Goal: Information Seeking & Learning: Learn about a topic

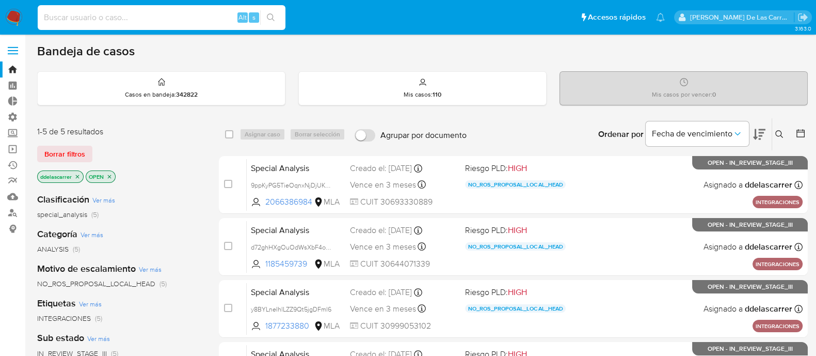
click at [77, 14] on input at bounding box center [162, 17] width 248 height 13
click at [13, 213] on link "Buscador de personas" at bounding box center [61, 212] width 123 height 16
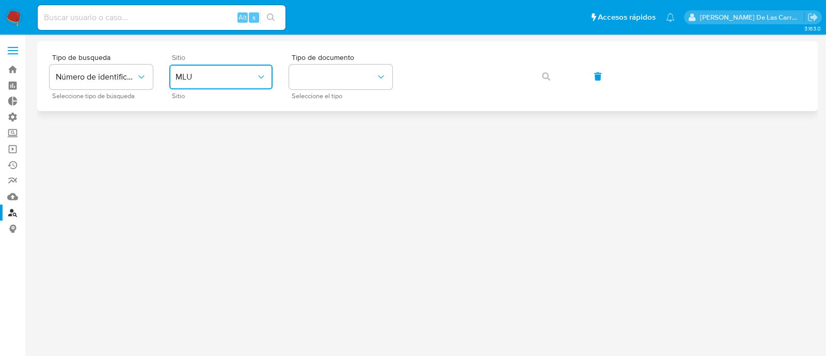
click at [198, 74] on span "MLU" at bounding box center [215, 77] width 80 height 10
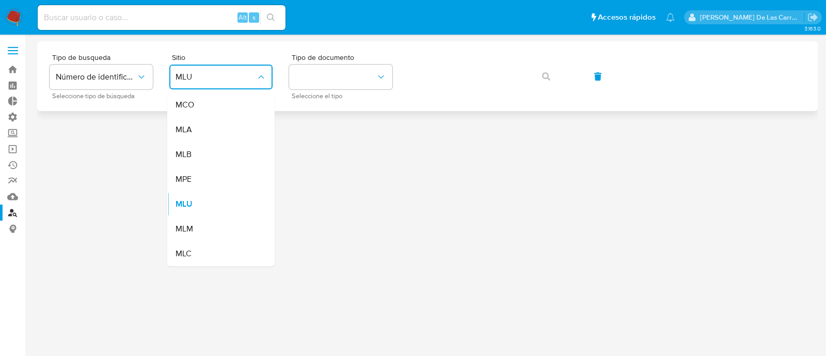
drag, startPoint x: 210, startPoint y: 124, endPoint x: 242, endPoint y: 102, distance: 38.9
click at [211, 124] on div "MLA" at bounding box center [217, 129] width 85 height 25
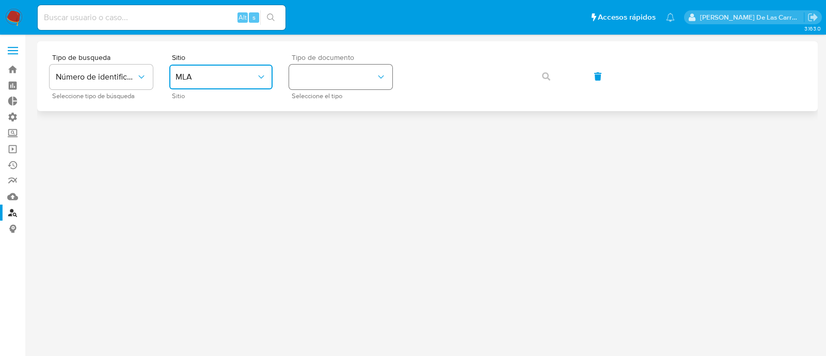
click at [320, 68] on button "identificationType" at bounding box center [340, 77] width 103 height 25
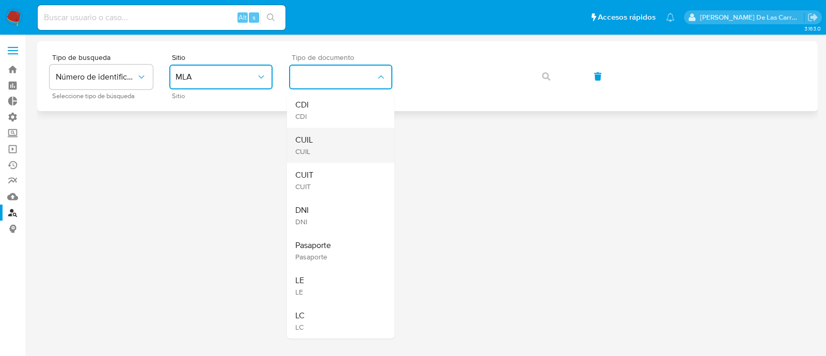
click at [333, 135] on div "CUIL CUIL" at bounding box center [337, 144] width 85 height 35
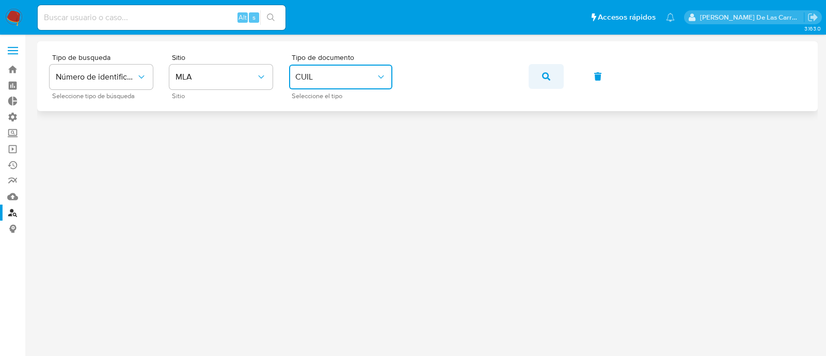
click at [546, 76] on icon "button" at bounding box center [546, 76] width 8 height 8
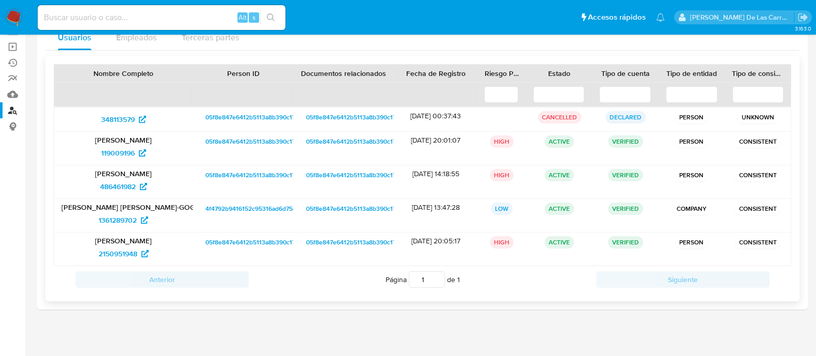
scroll to position [106, 0]
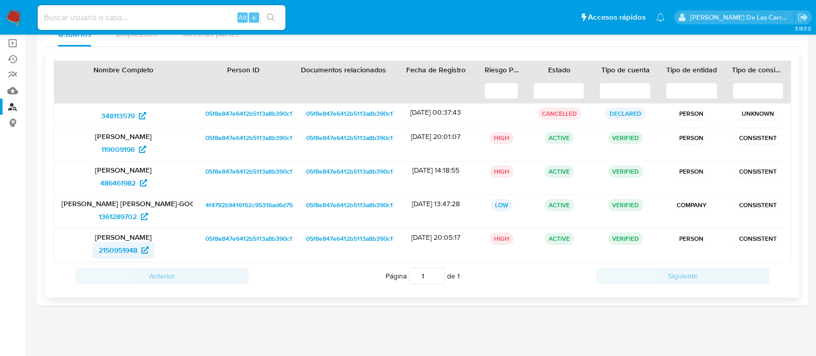
click at [112, 246] on span "2150951948" at bounding box center [118, 249] width 39 height 17
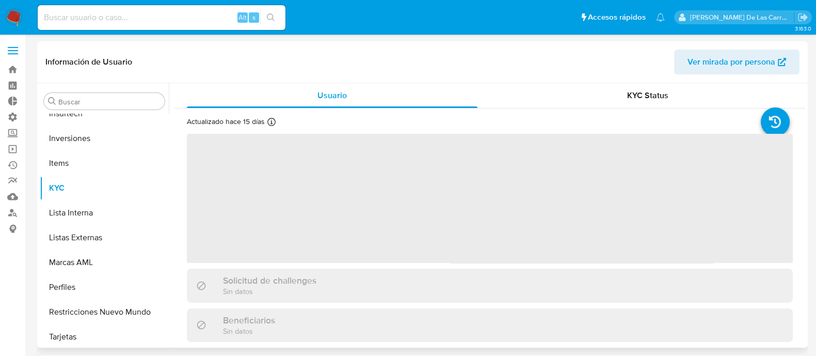
scroll to position [560, 0]
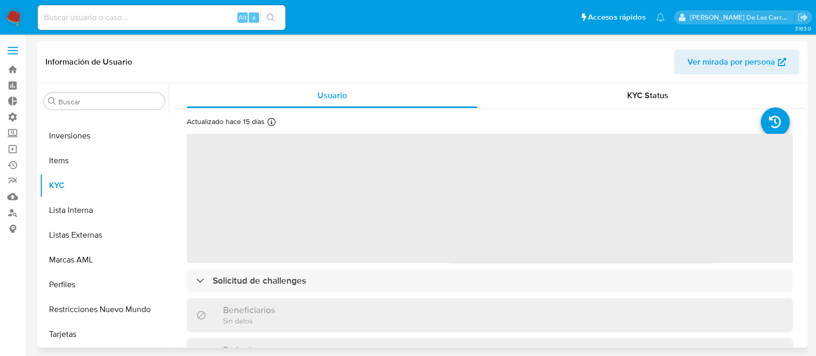
select select "10"
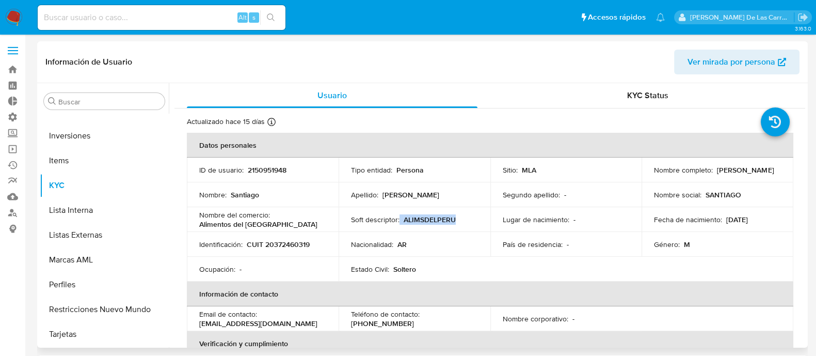
drag, startPoint x: 459, startPoint y: 222, endPoint x: 397, endPoint y: 217, distance: 62.6
click at [397, 217] on div "Soft descriptor : ALIMSDELPERU" at bounding box center [414, 219] width 127 height 9
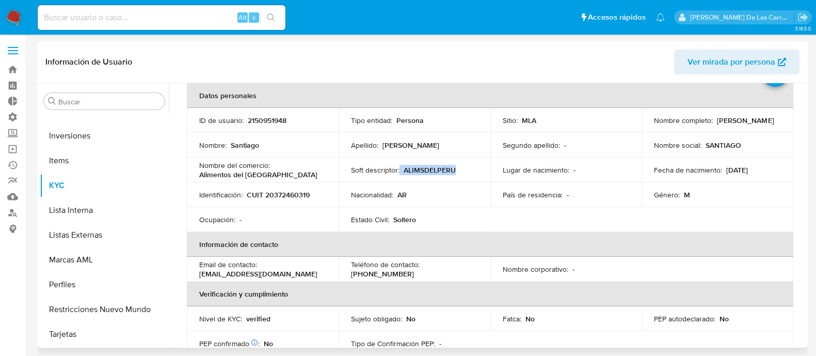
scroll to position [64, 0]
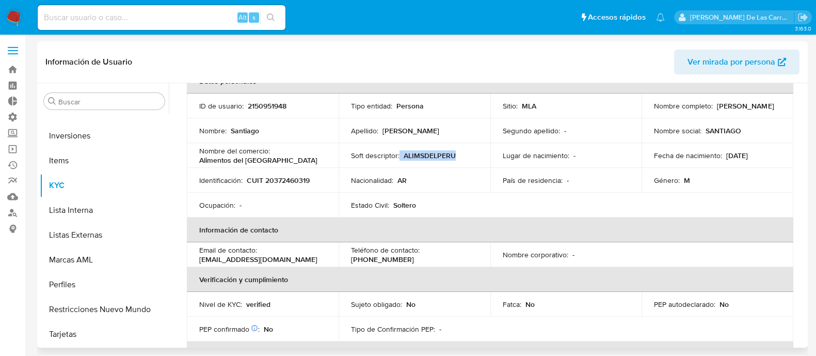
drag, startPoint x: 327, startPoint y: 256, endPoint x: 196, endPoint y: 256, distance: 131.1
click at [196, 256] on td "Email de contacto : contacto@alimentosdelperu.com" at bounding box center [263, 254] width 152 height 25
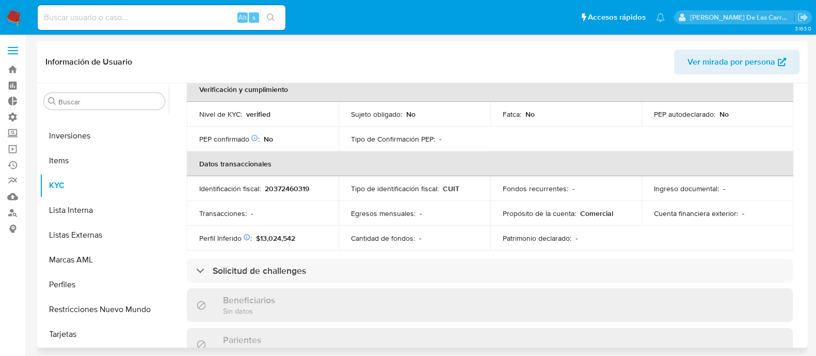
scroll to position [323, 0]
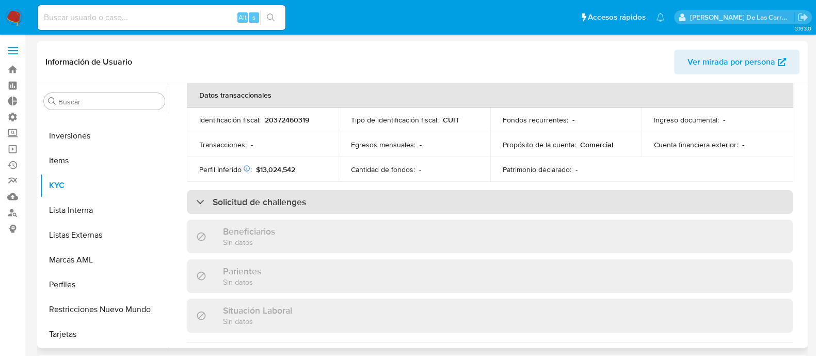
click at [211, 213] on div "Solicitud de challenges" at bounding box center [490, 202] width 606 height 24
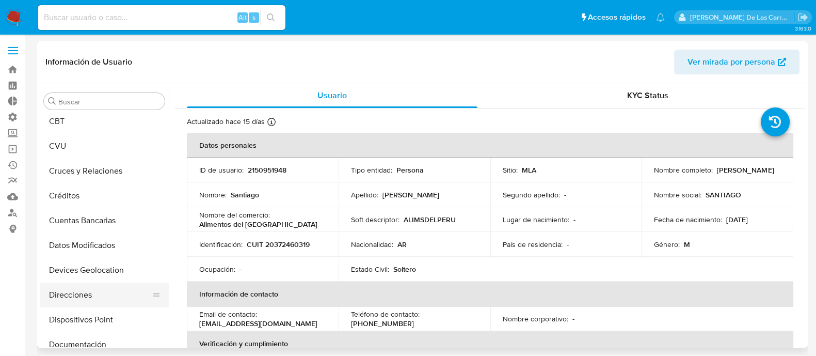
scroll to position [194, 0]
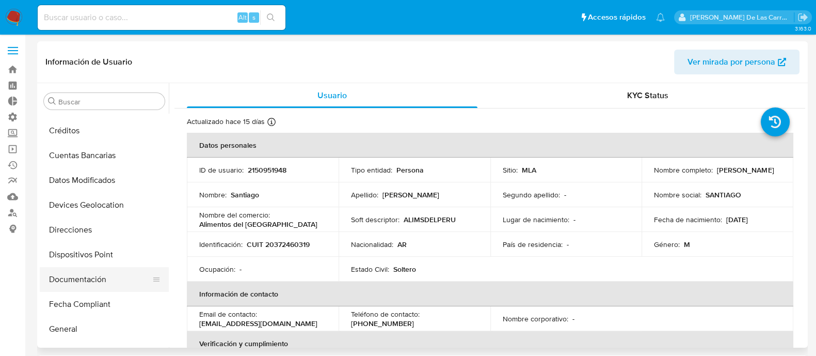
click at [86, 280] on button "Documentación" at bounding box center [100, 279] width 121 height 25
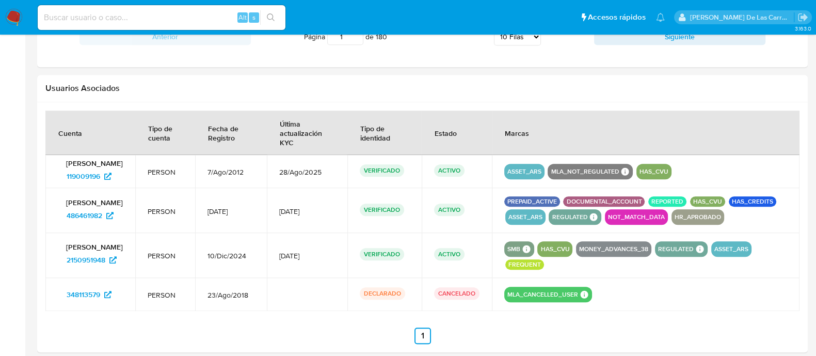
scroll to position [1097, 0]
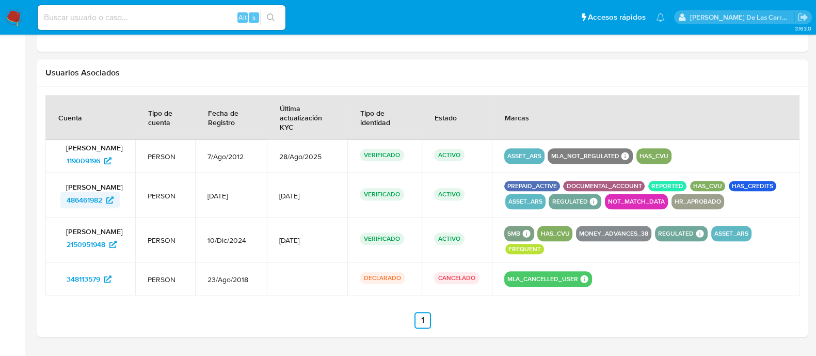
click at [89, 196] on span "486461982" at bounding box center [85, 199] width 36 height 17
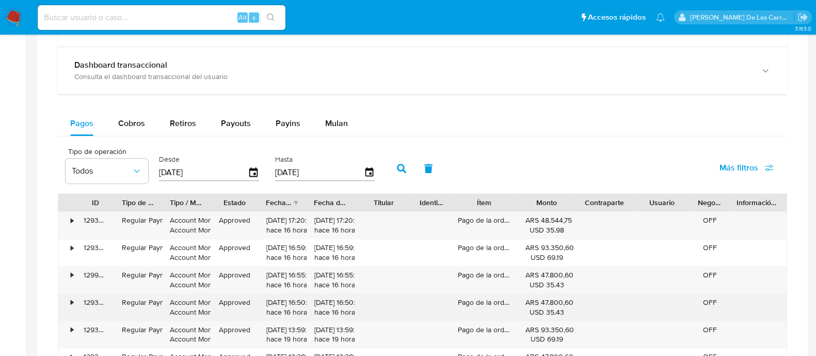
scroll to position [674, 0]
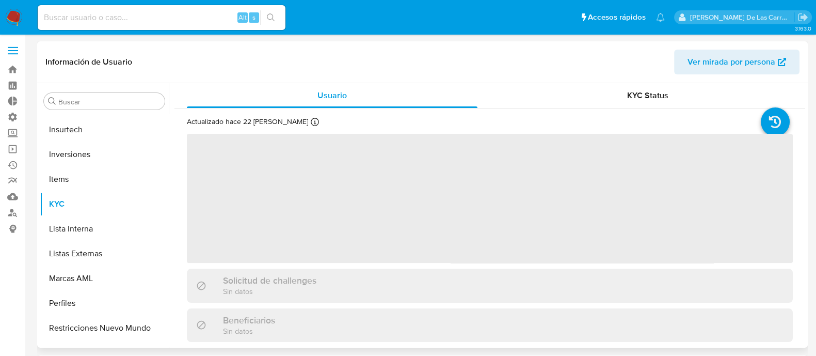
scroll to position [560, 0]
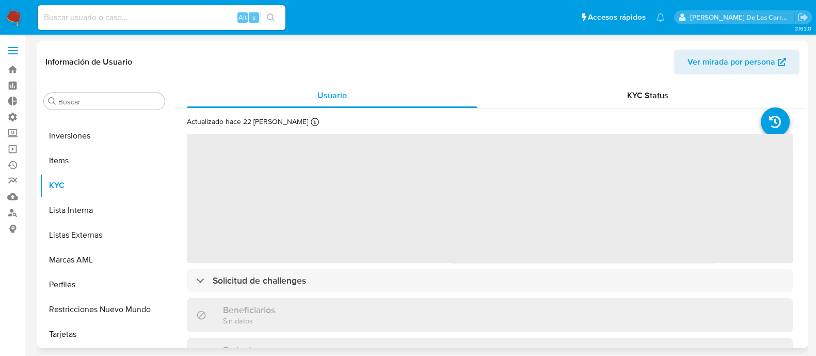
select select "10"
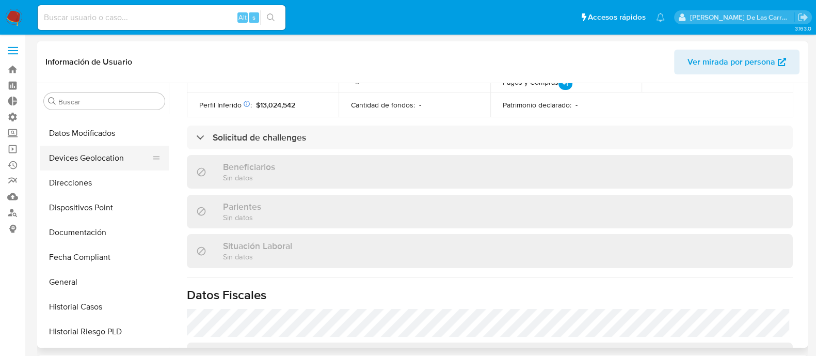
scroll to position [237, 0]
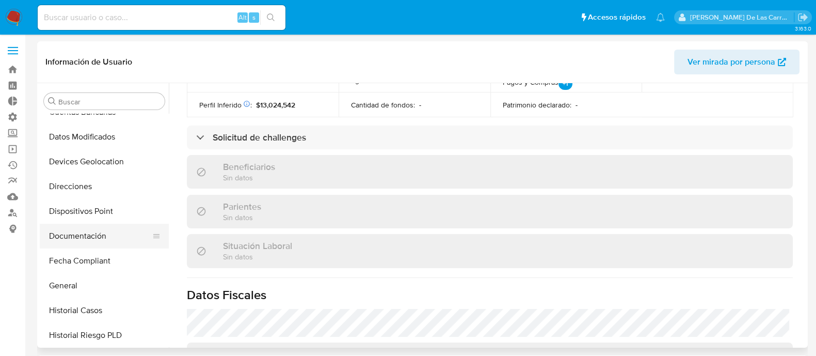
click at [90, 241] on button "Documentación" at bounding box center [100, 235] width 121 height 25
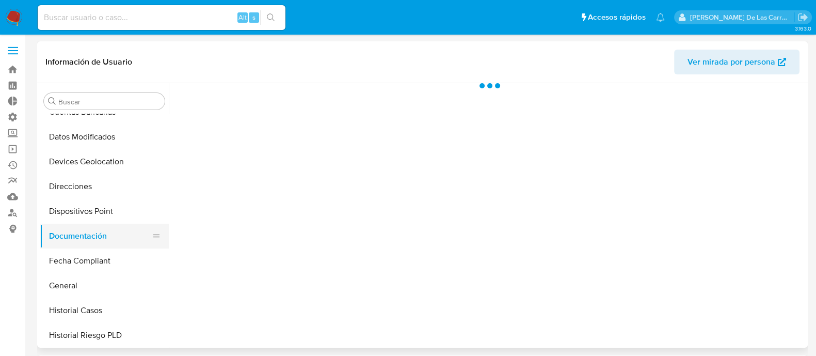
scroll to position [0, 0]
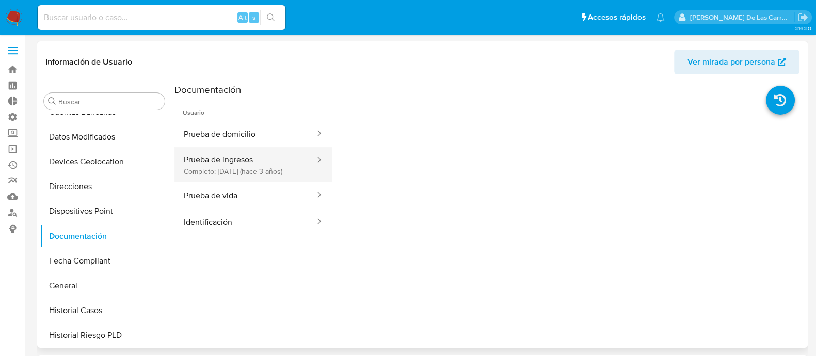
click at [245, 164] on button "Prueba de ingresos Completo: 24/10/2022 (hace 3 años)" at bounding box center [244, 164] width 141 height 35
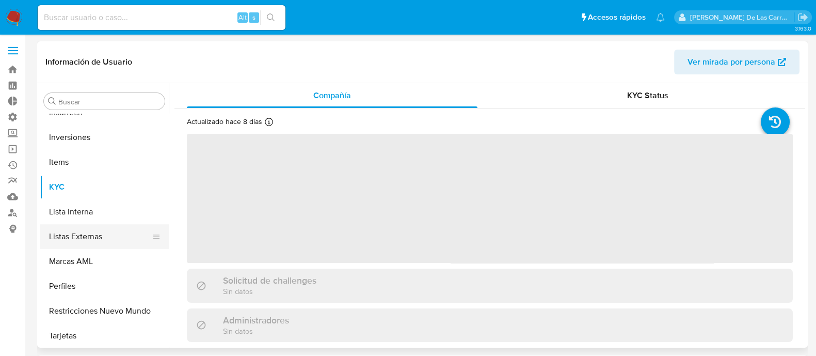
scroll to position [560, 0]
select select "10"
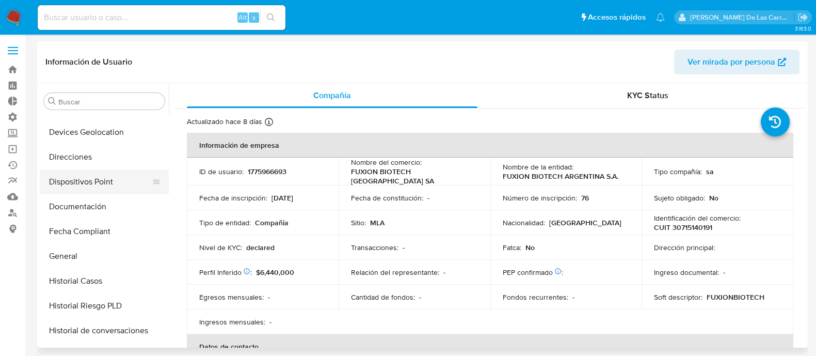
scroll to position [237, 0]
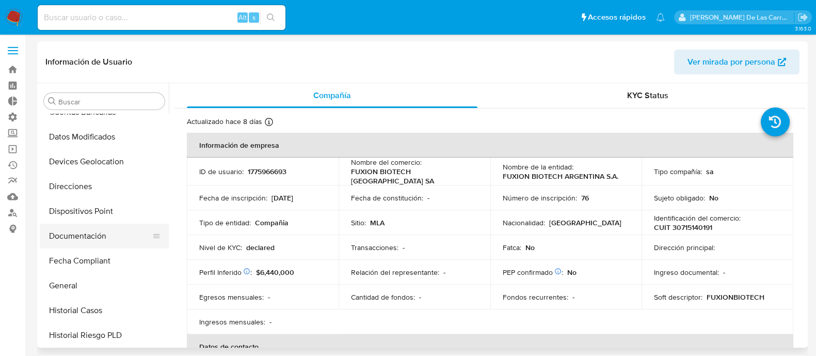
click at [87, 236] on button "Documentación" at bounding box center [100, 235] width 121 height 25
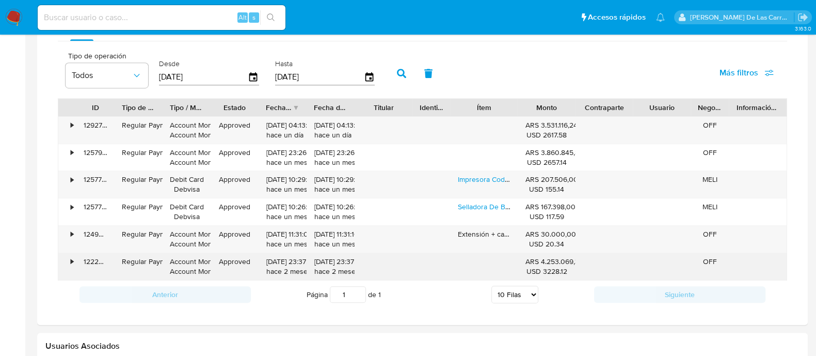
scroll to position [451, 0]
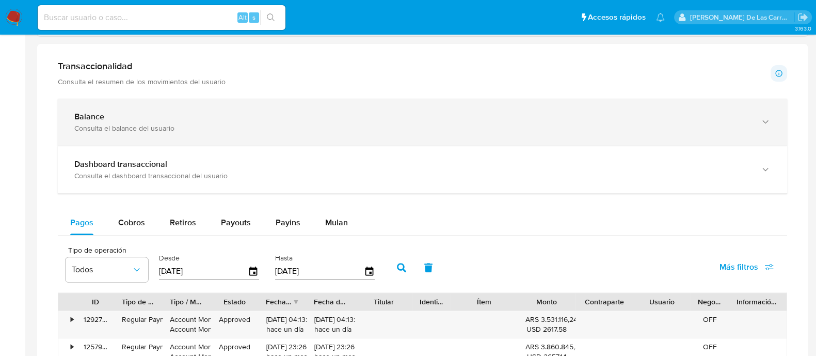
click at [123, 120] on div "Balance Consulta el balance del usuario" at bounding box center [411, 121] width 675 height 21
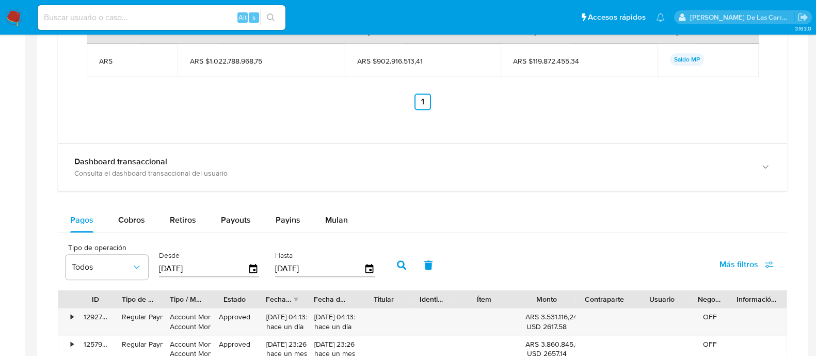
scroll to position [710, 0]
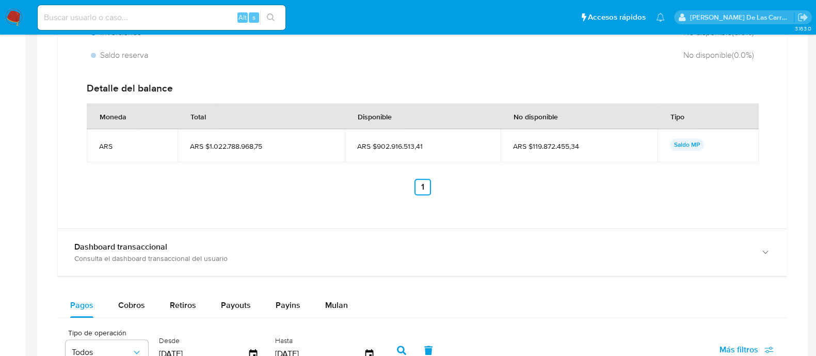
click at [247, 72] on div "Total ARS $1.022.788.968,75 Disponible ARS $902.916.513,41 No disponible ARS $1…" at bounding box center [422, 55] width 713 height 320
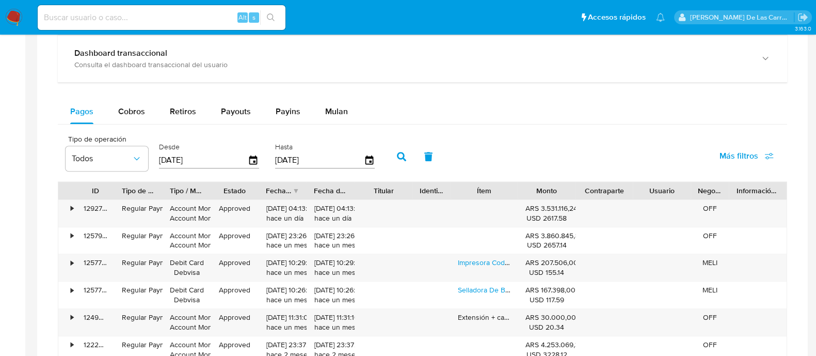
scroll to position [902, 0]
click at [135, 112] on span "Cobros" at bounding box center [131, 112] width 27 height 12
select select "10"
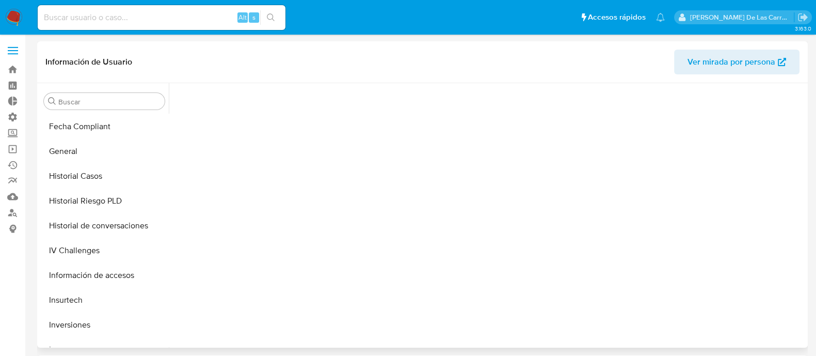
scroll to position [410, 0]
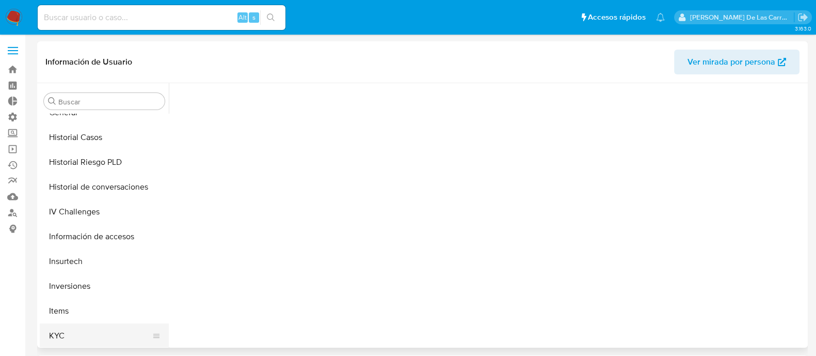
click at [77, 332] on button "KYC" at bounding box center [100, 335] width 121 height 25
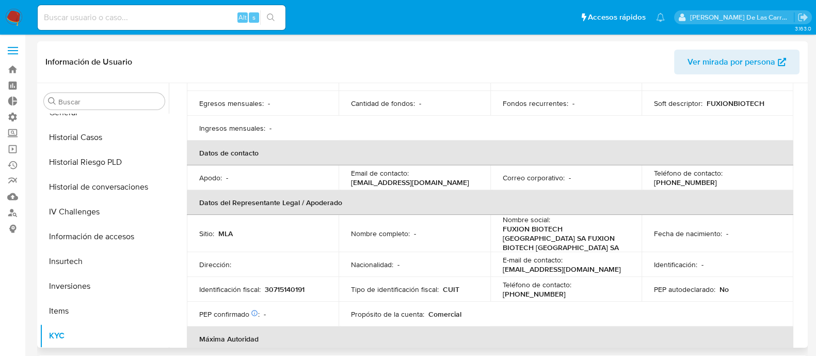
scroll to position [0, 0]
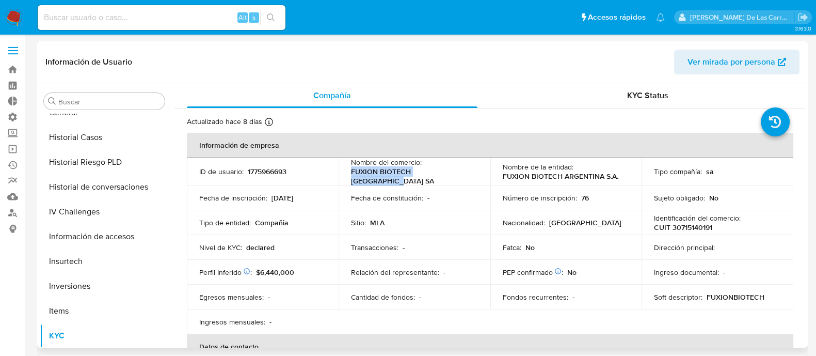
drag, startPoint x: 463, startPoint y: 175, endPoint x: 346, endPoint y: 170, distance: 117.7
click at [346, 170] on td "Nombre del comercio : FUXION BIOTECH ARGENTINA SA" at bounding box center [414, 171] width 152 height 28
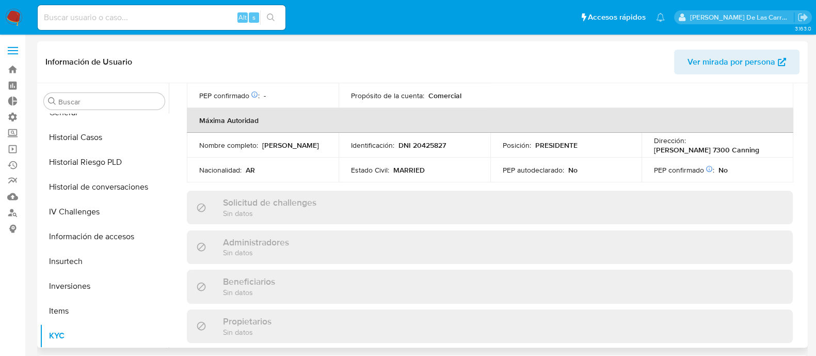
scroll to position [224, 0]
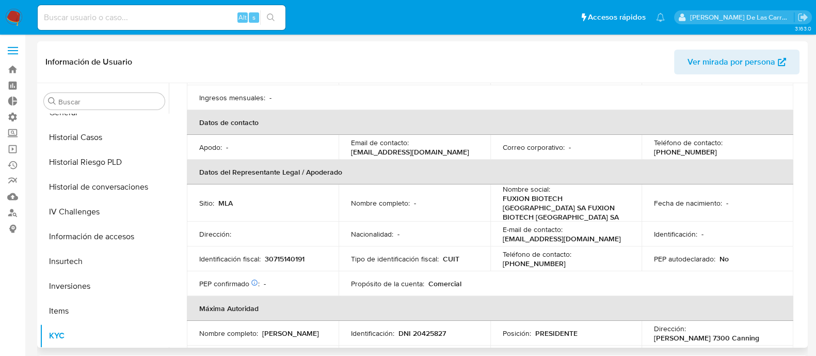
click at [280, 254] on p "30715140191" at bounding box center [285, 258] width 40 height 9
copy p "30715140191"
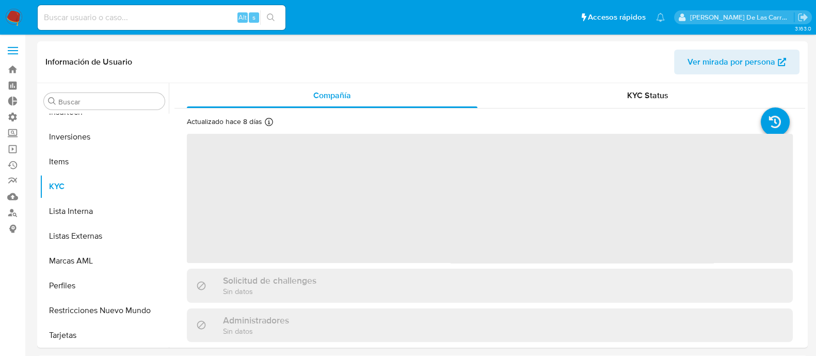
scroll to position [560, 0]
select select "10"
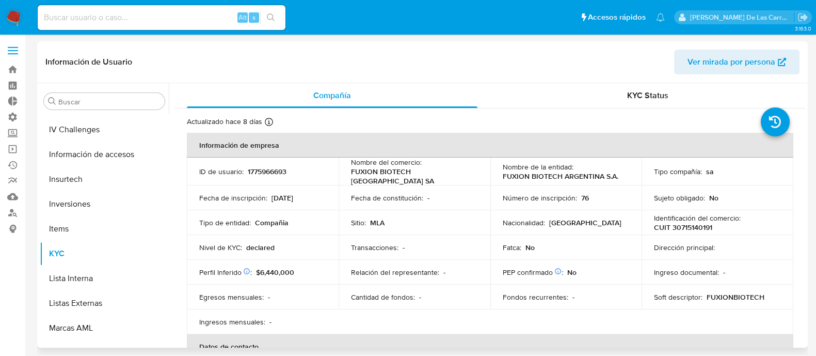
scroll to position [366, 0]
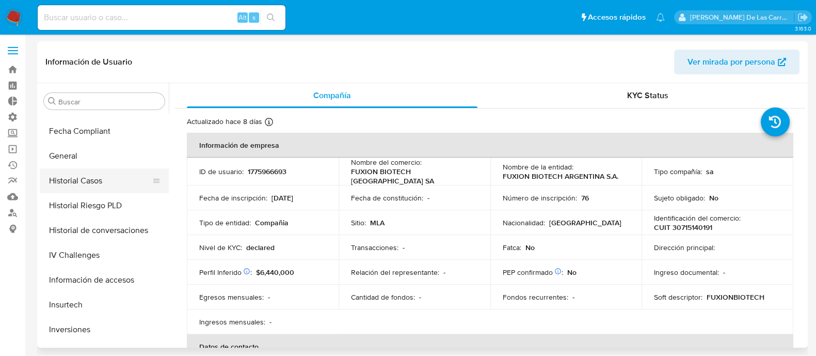
click at [82, 179] on button "Historial Casos" at bounding box center [100, 180] width 121 height 25
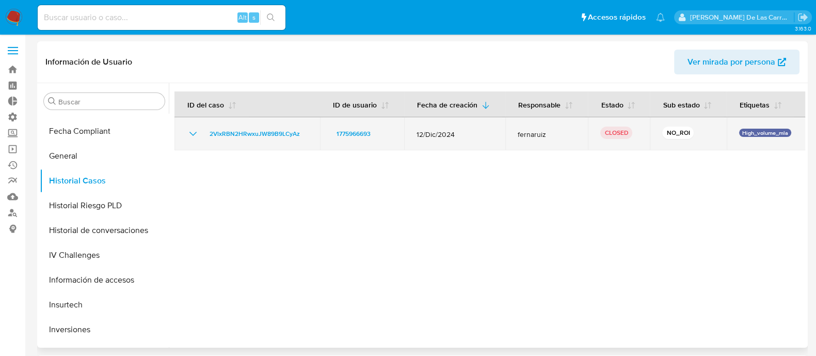
click at [190, 135] on icon "Mostrar/Ocultar" at bounding box center [193, 133] width 12 height 12
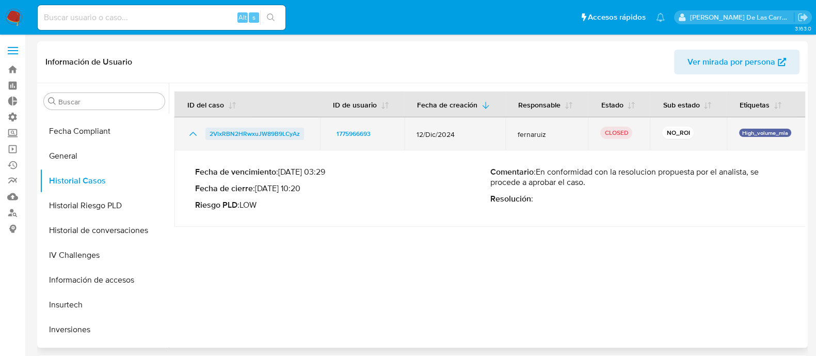
click at [269, 130] on span "2VlxRBN2HRwxuJW89B9LCyAz" at bounding box center [254, 133] width 90 height 12
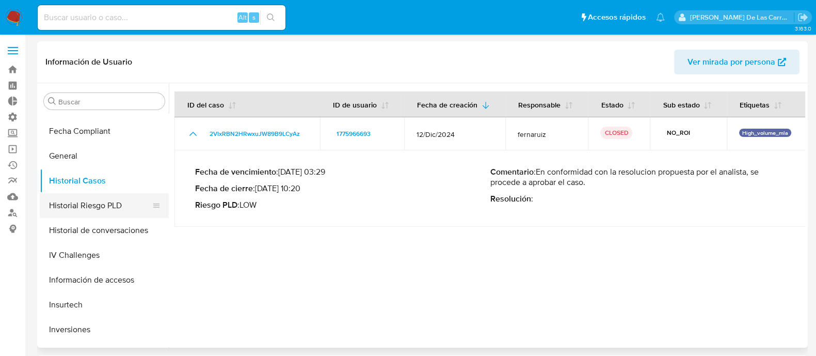
click at [73, 209] on button "Historial Riesgo PLD" at bounding box center [100, 205] width 121 height 25
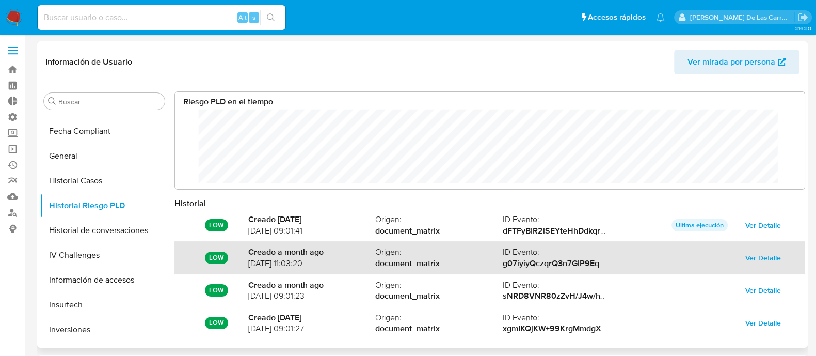
scroll to position [54, 0]
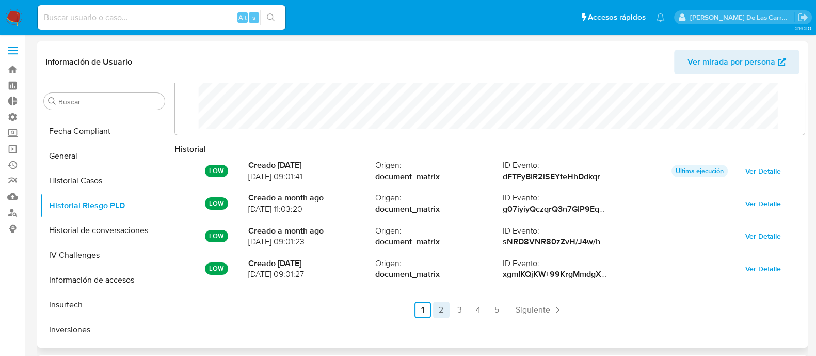
click at [444, 312] on link "2" at bounding box center [441, 309] width 17 height 17
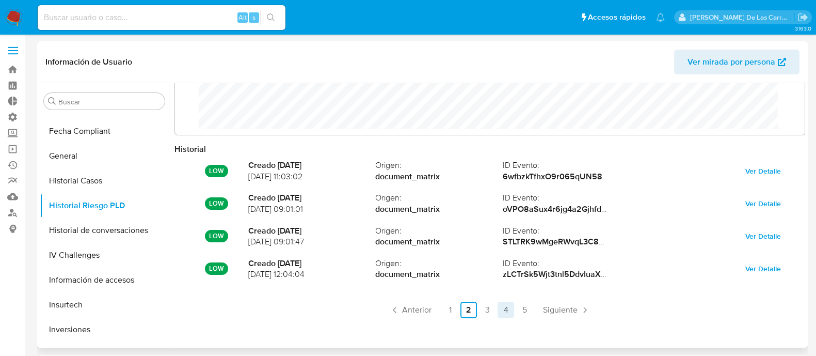
drag, startPoint x: 478, startPoint y: 310, endPoint x: 501, endPoint y: 307, distance: 22.5
click at [479, 310] on link "3" at bounding box center [487, 309] width 17 height 17
click at [505, 305] on link "4" at bounding box center [505, 309] width 17 height 17
click at [522, 304] on link "5" at bounding box center [524, 309] width 17 height 17
click at [474, 307] on link "1" at bounding box center [480, 309] width 17 height 17
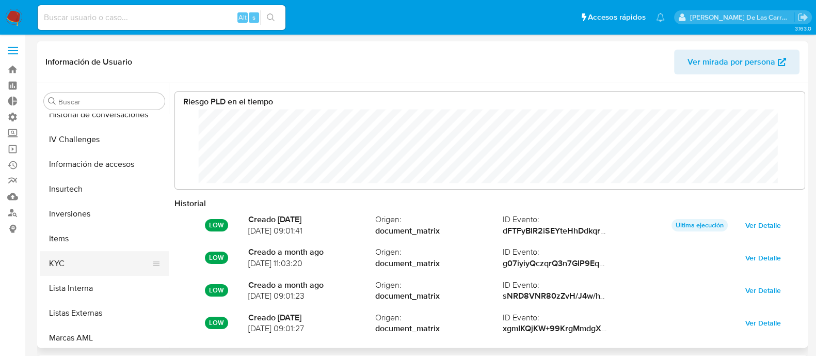
scroll to position [559, 0]
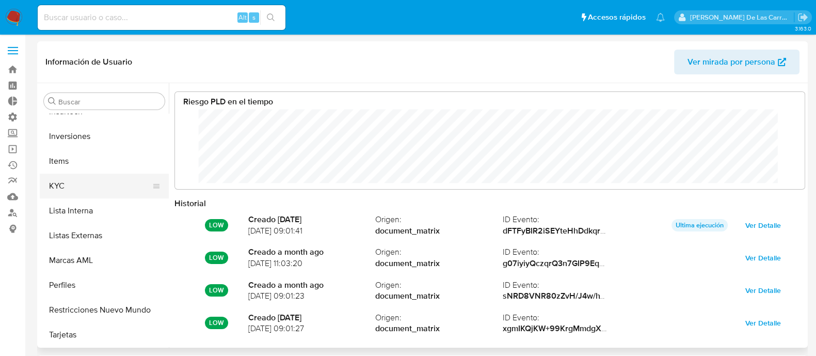
click at [79, 176] on button "KYC" at bounding box center [100, 185] width 121 height 25
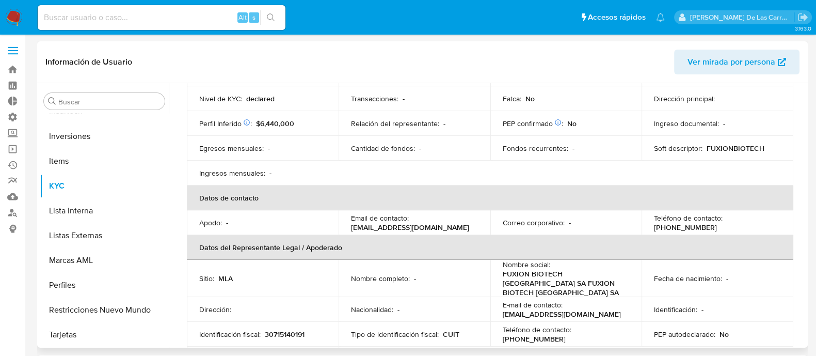
scroll to position [194, 0]
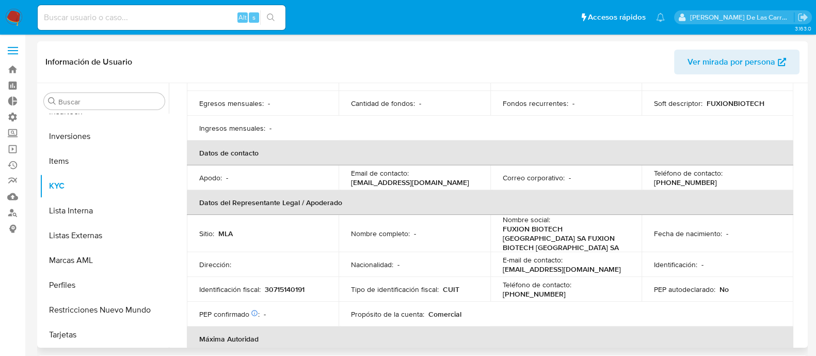
click at [288, 284] on p "30715140191" at bounding box center [285, 288] width 40 height 9
copy p "30715140191"
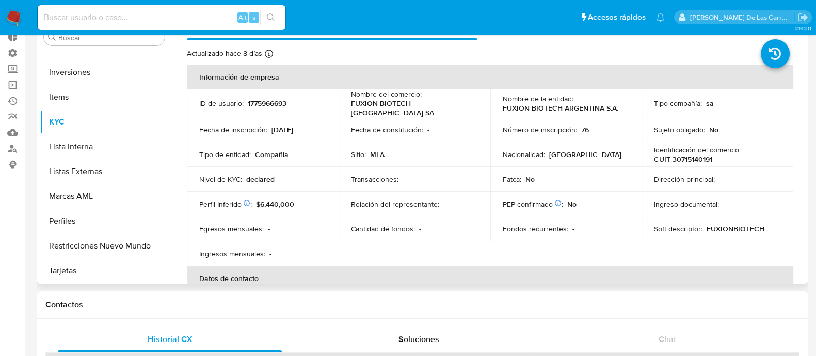
scroll to position [0, 0]
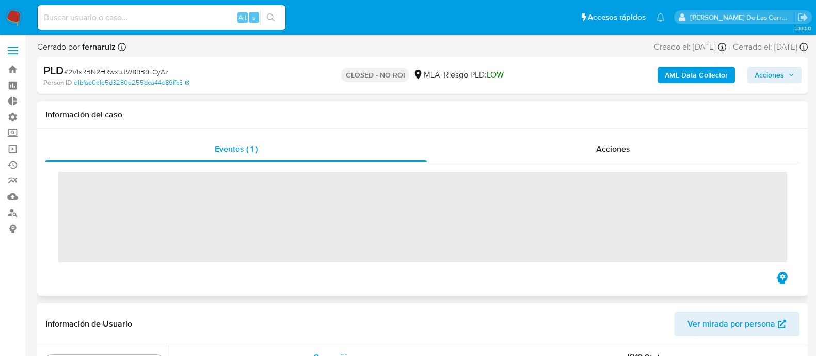
scroll to position [560, 0]
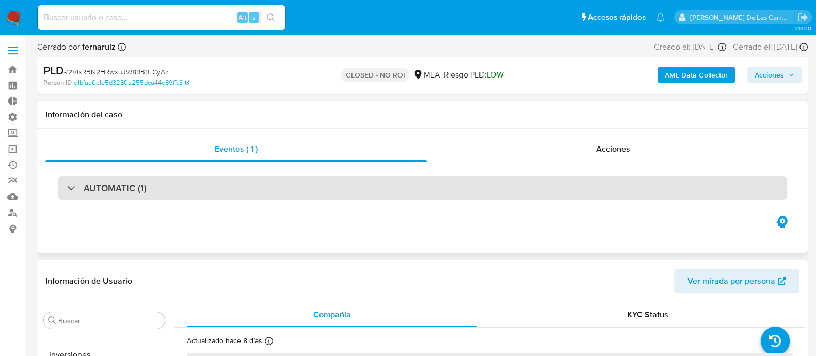
click at [131, 179] on div "AUTOMATIC (1)" at bounding box center [422, 188] width 729 height 24
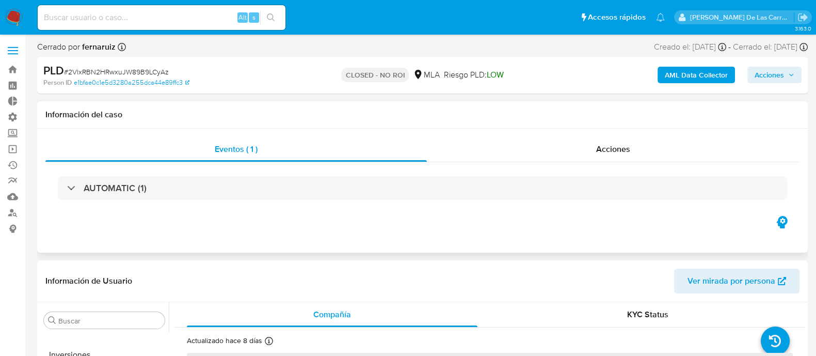
select select "10"
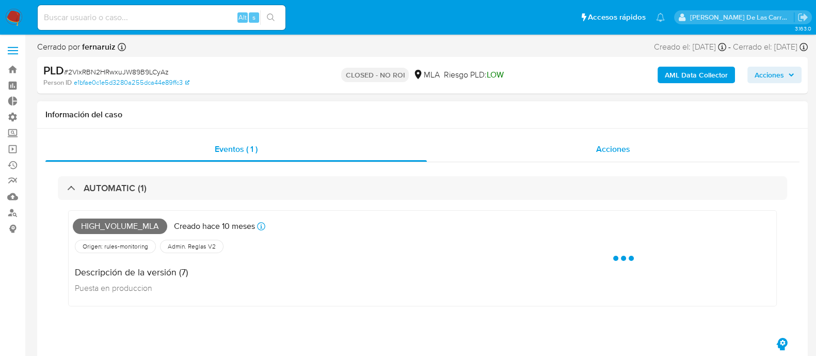
click at [630, 145] on div "Acciones" at bounding box center [613, 149] width 373 height 25
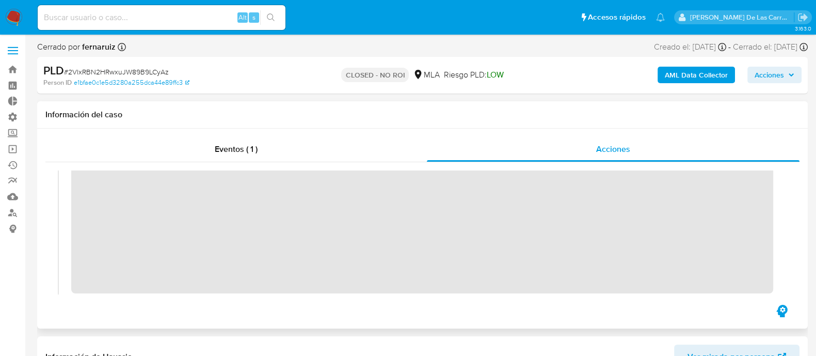
scroll to position [0, 0]
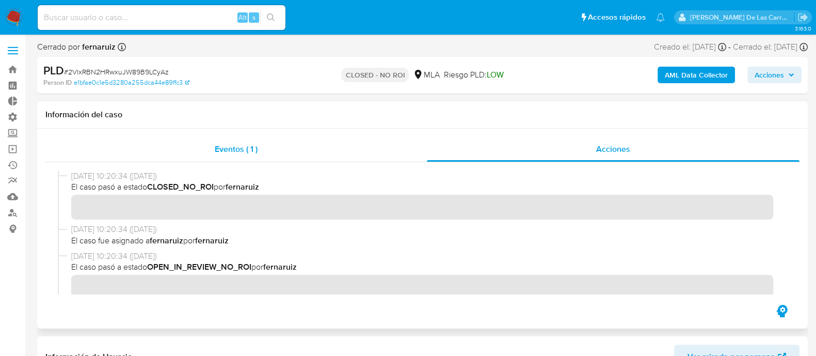
click at [198, 148] on div "Eventos ( 1 )" at bounding box center [235, 149] width 381 height 25
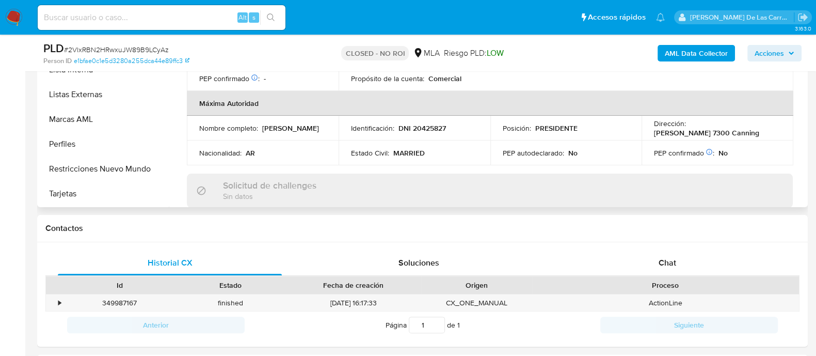
scroll to position [159, 0]
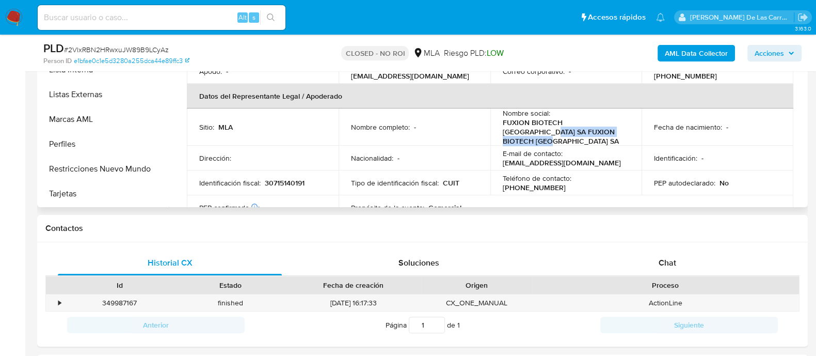
drag, startPoint x: 620, startPoint y: 127, endPoint x: 501, endPoint y: 129, distance: 119.7
click at [503, 129] on p "FUXION BIOTECH [GEOGRAPHIC_DATA] SA FUXION BIOTECH [GEOGRAPHIC_DATA] SA" at bounding box center [564, 132] width 123 height 28
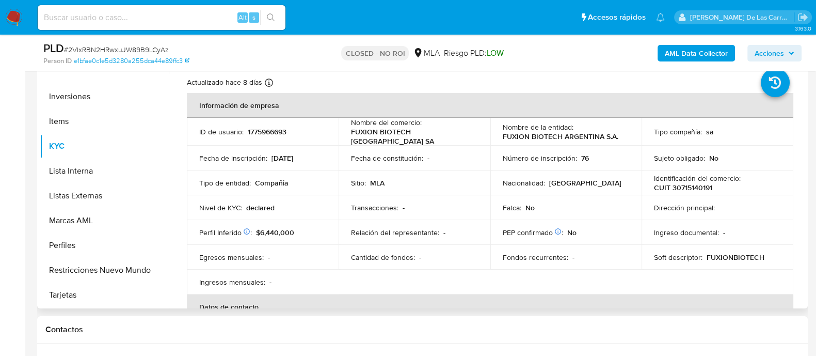
scroll to position [194, 0]
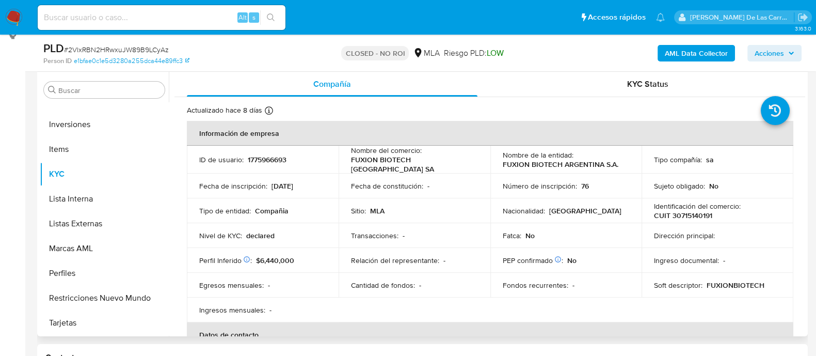
drag, startPoint x: 625, startPoint y: 159, endPoint x: 534, endPoint y: 197, distance: 98.8
click at [551, 169] on td "Nombre de la entidad : FUXION BIOTECH ARGENTINA S.A." at bounding box center [566, 160] width 152 height 28
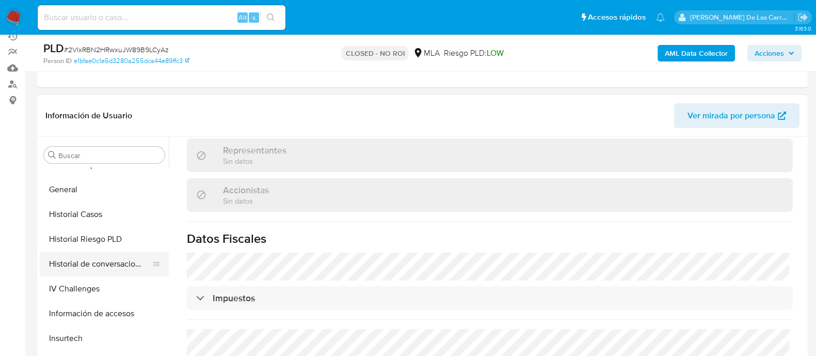
scroll to position [366, 0]
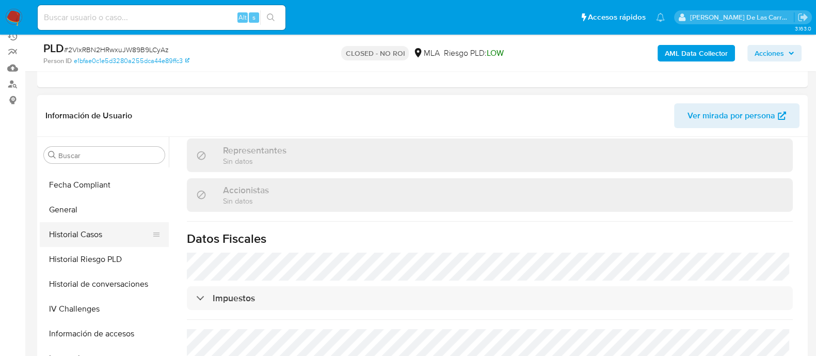
click at [93, 234] on button "Historial Casos" at bounding box center [100, 234] width 121 height 25
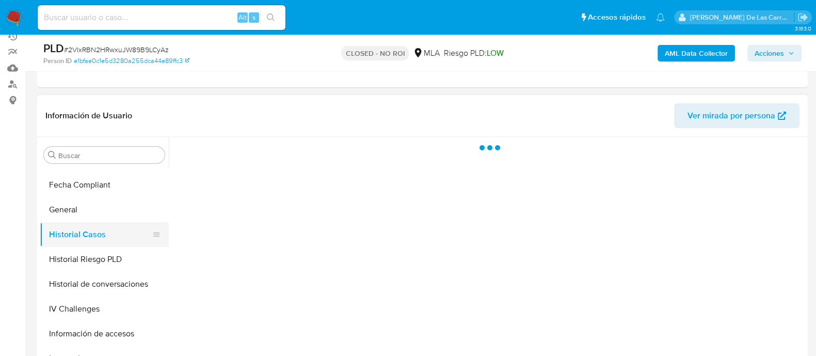
scroll to position [0, 0]
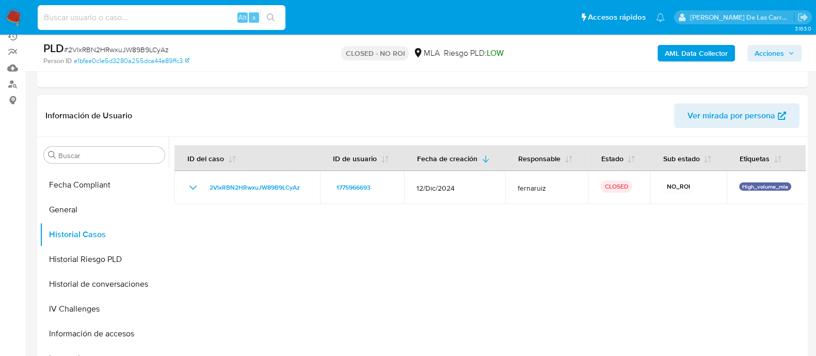
click at [122, 14] on input at bounding box center [162, 17] width 248 height 13
paste input "2150951948"
type input "2150951948"
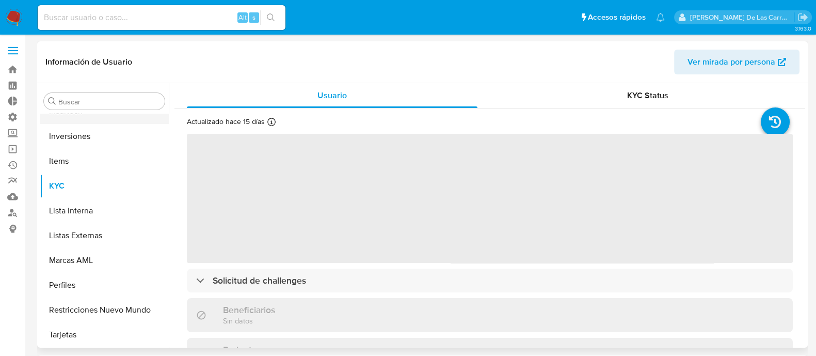
scroll to position [560, 0]
select select "10"
